Goal: Task Accomplishment & Management: Manage account settings

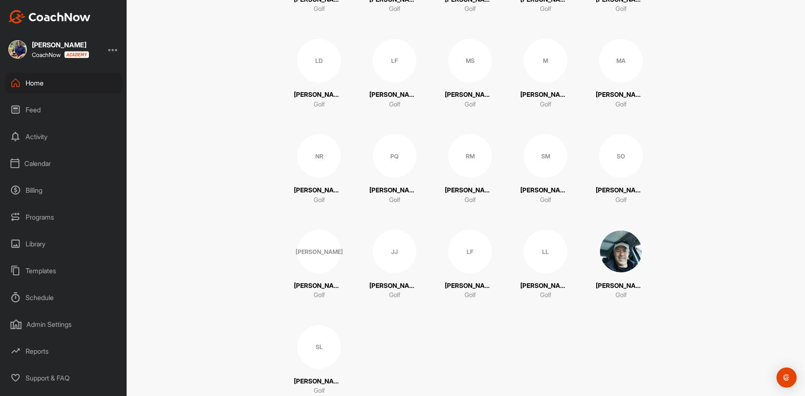
scroll to position [244, 0]
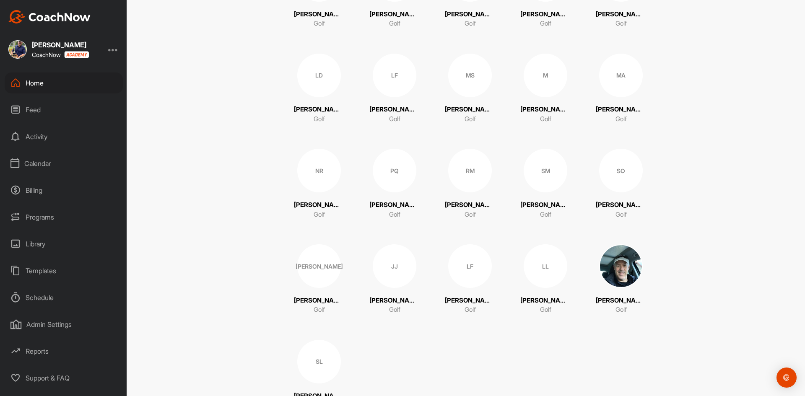
click at [312, 270] on div "[PERSON_NAME]" at bounding box center [319, 266] width 44 height 44
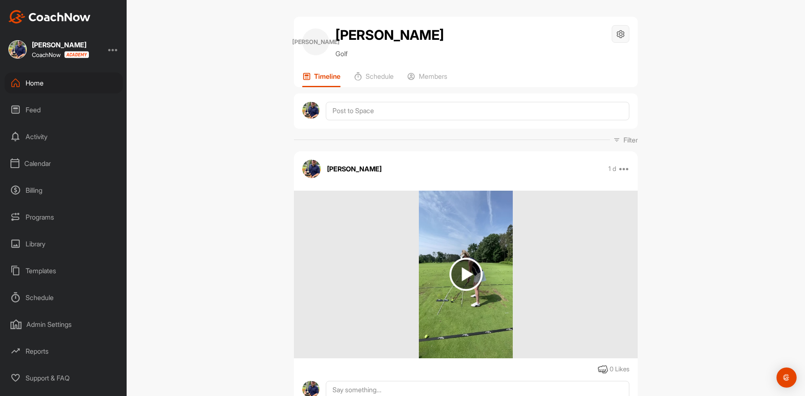
click at [620, 34] on icon at bounding box center [621, 34] width 10 height 10
click at [424, 73] on p "Members" at bounding box center [433, 76] width 29 height 8
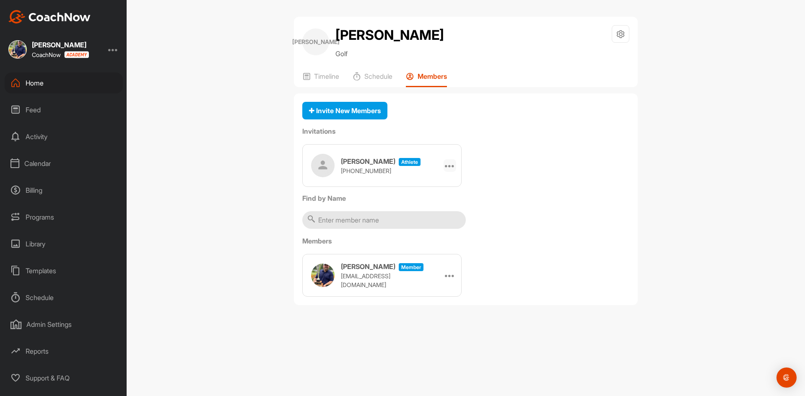
click at [451, 166] on icon at bounding box center [450, 166] width 10 height 10
click at [424, 185] on li "Edit" at bounding box center [433, 189] width 45 height 26
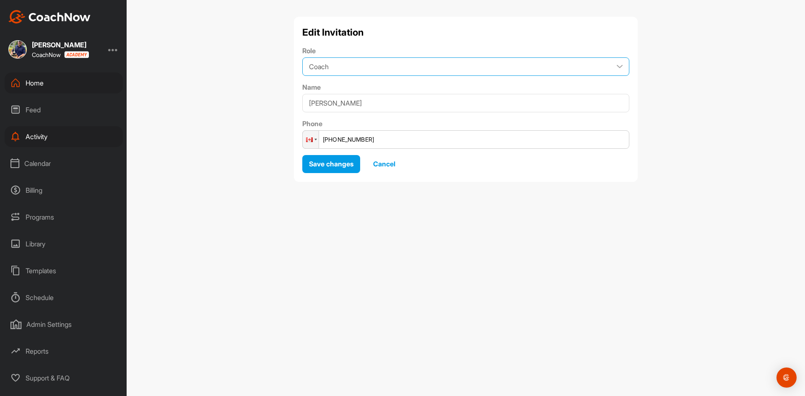
click at [620, 65] on select "Coach Member" at bounding box center [465, 66] width 327 height 18
click at [623, 66] on select "Coach Member" at bounding box center [465, 66] width 327 height 18
click at [363, 103] on input "[PERSON_NAME]" at bounding box center [465, 103] width 327 height 18
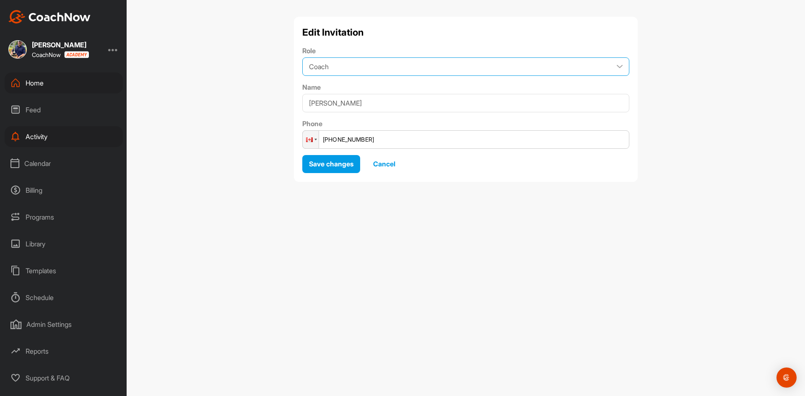
click at [367, 71] on select "Coach Member" at bounding box center [465, 66] width 327 height 18
select select "contributor"
click at [302, 57] on select "Coach Member" at bounding box center [465, 66] width 327 height 18
click at [615, 68] on select "Coach Member" at bounding box center [465, 66] width 327 height 18
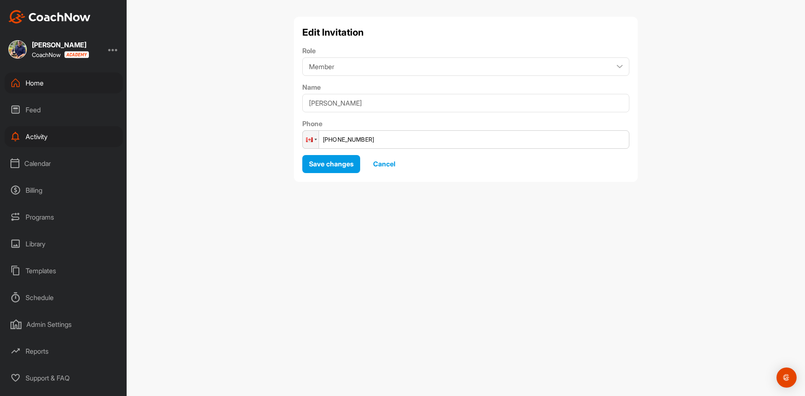
click at [381, 164] on span "Cancel" at bounding box center [384, 164] width 22 height 8
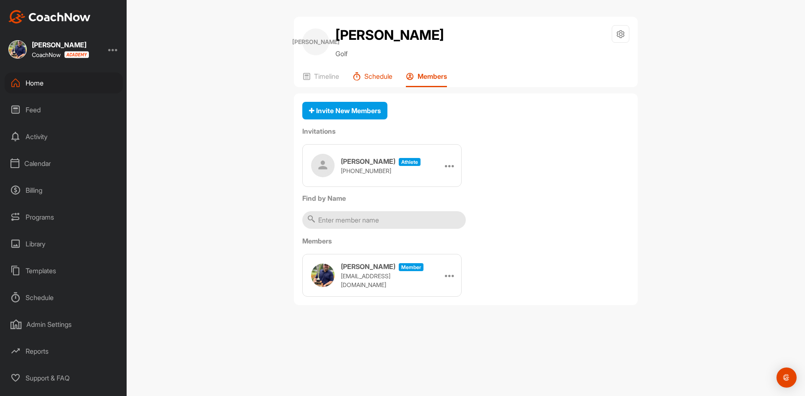
click at [375, 78] on p "Schedule" at bounding box center [378, 76] width 28 height 8
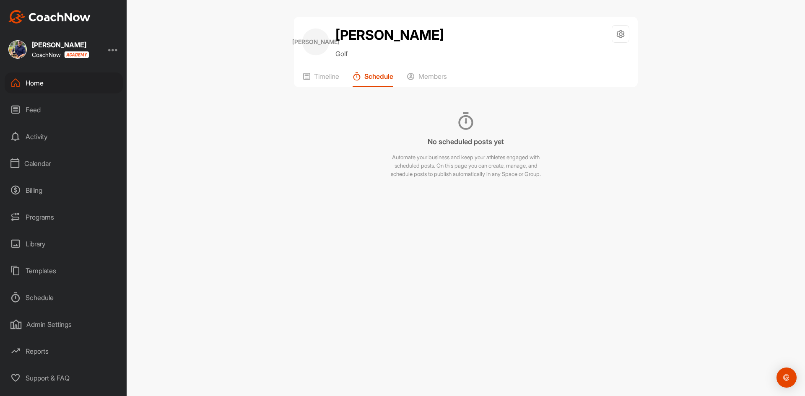
click at [375, 78] on p "Schedule" at bounding box center [378, 76] width 29 height 8
click at [428, 76] on p "Members" at bounding box center [433, 76] width 29 height 8
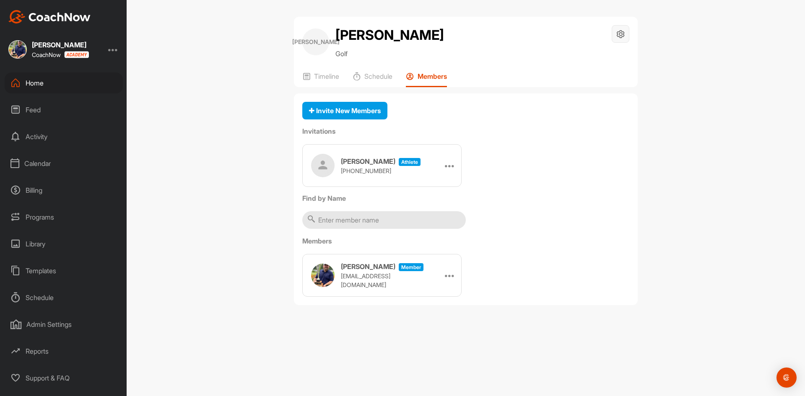
click at [621, 32] on icon at bounding box center [621, 34] width 10 height 10
click at [584, 56] on li "Space Settings" at bounding box center [596, 57] width 68 height 27
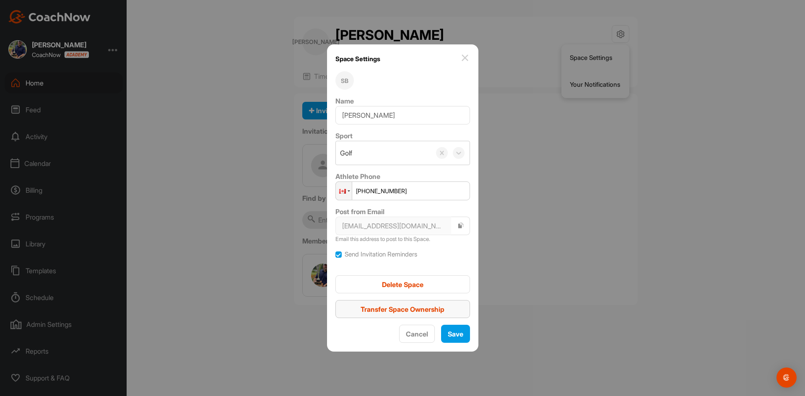
click at [409, 312] on span "Transfer Space Ownership" at bounding box center [403, 309] width 84 height 8
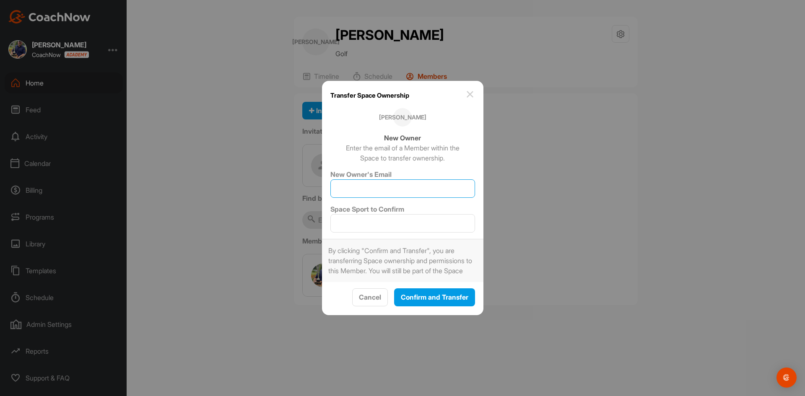
click at [370, 189] on input "New Owner's Email" at bounding box center [402, 188] width 145 height 18
click at [350, 183] on input "New Owner's Email" at bounding box center [402, 188] width 145 height 18
paste input "[EMAIL_ADDRESS][DOMAIN_NAME]"
type input "[EMAIL_ADDRESS][DOMAIN_NAME]"
click at [408, 221] on input "Space Sport to Confirm" at bounding box center [402, 223] width 145 height 18
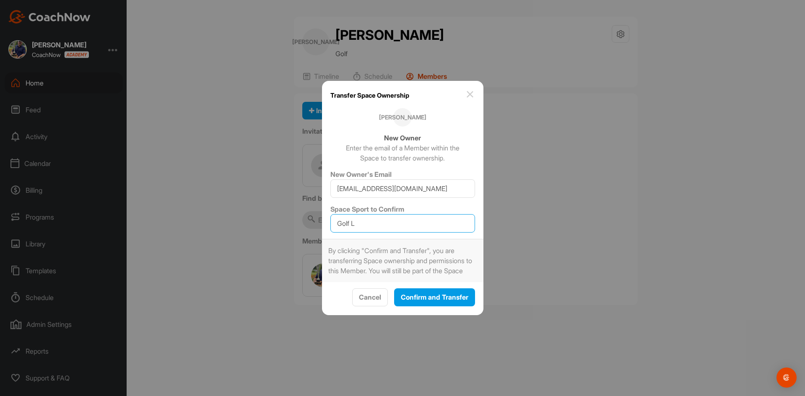
type input "Golf L"
click at [471, 89] on img at bounding box center [470, 94] width 10 height 10
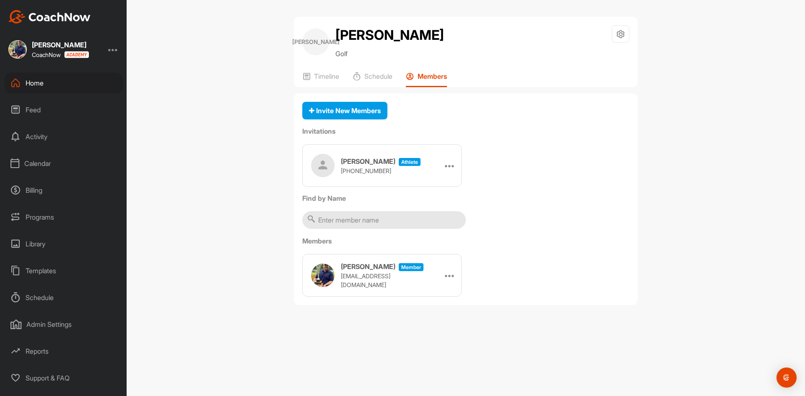
click at [340, 225] on input "text" at bounding box center [384, 220] width 164 height 18
type input "j"
click at [541, 126] on label "Invitations" at bounding box center [465, 131] width 327 height 10
click at [33, 239] on div "Library" at bounding box center [64, 244] width 118 height 21
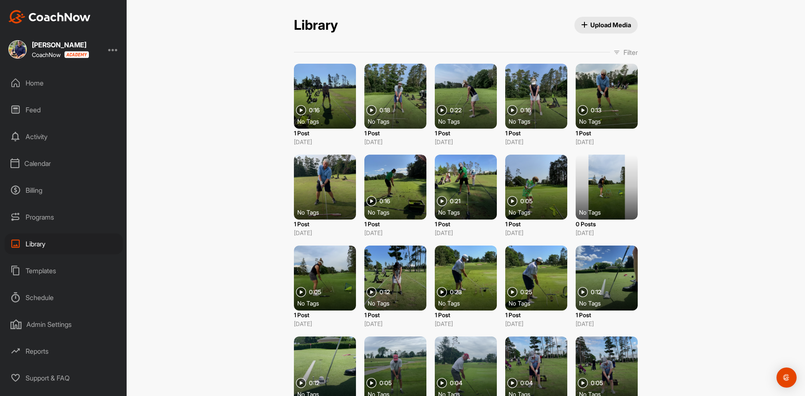
click at [37, 81] on div "Home" at bounding box center [64, 83] width 118 height 21
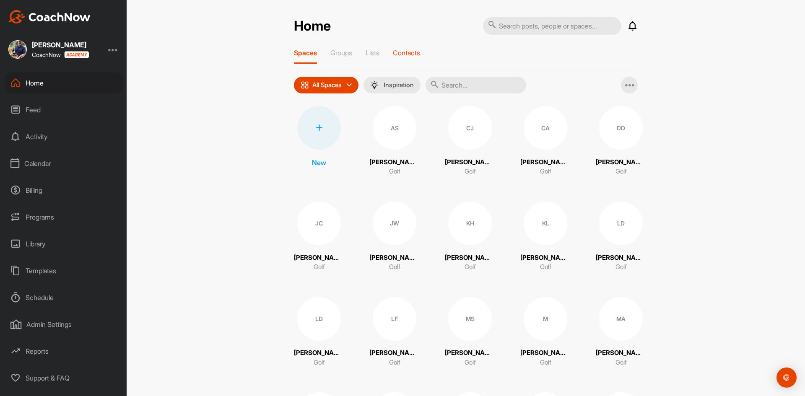
click at [398, 55] on p "Contacts" at bounding box center [406, 53] width 27 height 8
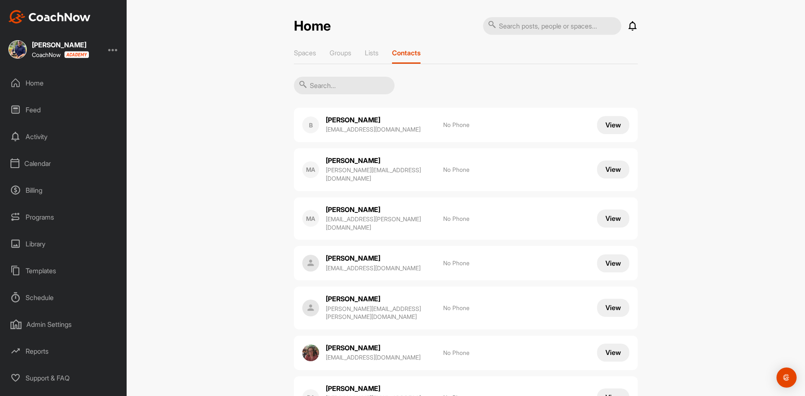
click at [339, 84] on input "text" at bounding box center [344, 86] width 101 height 18
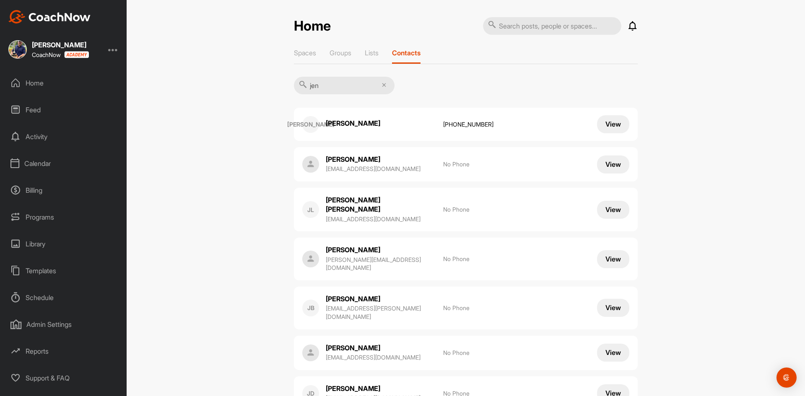
type input "jen"
click at [611, 166] on button "View" at bounding box center [613, 165] width 32 height 18
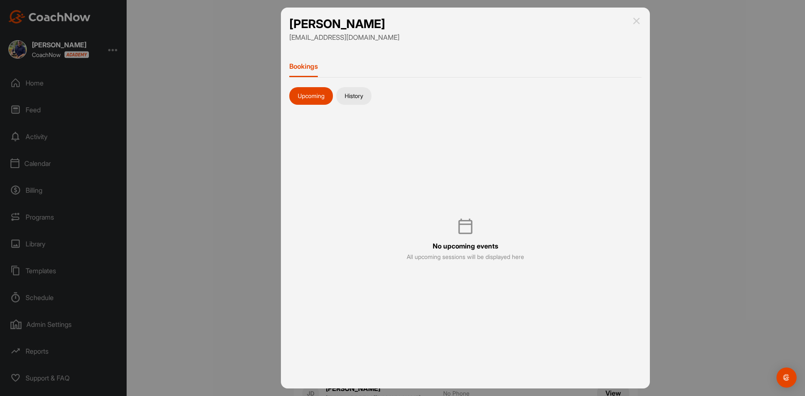
click at [354, 93] on button "History" at bounding box center [353, 96] width 35 height 18
click at [302, 94] on button "Upcoming" at bounding box center [311, 96] width 44 height 18
